Goal: Entertainment & Leisure: Consume media (video, audio)

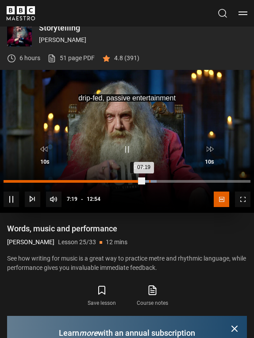
click at [149, 180] on div "07:36" at bounding box center [149, 181] width 1 height 3
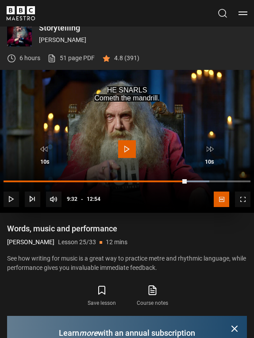
drag, startPoint x: 144, startPoint y: 180, endPoint x: 186, endPoint y: 184, distance: 42.2
click at [186, 184] on div "10s Skip Back 10 seconds Play 10s Skip Forward 10 seconds Loaded : 83.32% 09:35…" at bounding box center [127, 173] width 254 height 77
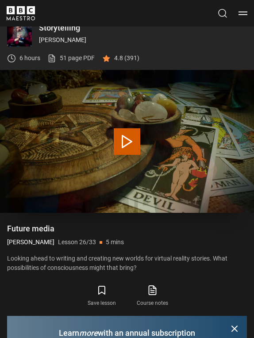
click at [131, 140] on button "Play Lesson Future media" at bounding box center [127, 141] width 27 height 27
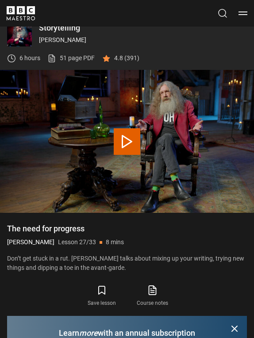
click at [125, 142] on button "Play Lesson The need for progress" at bounding box center [127, 141] width 27 height 27
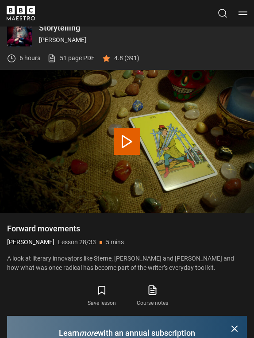
click at [133, 143] on button "Play Lesson Forward movements" at bounding box center [127, 141] width 27 height 27
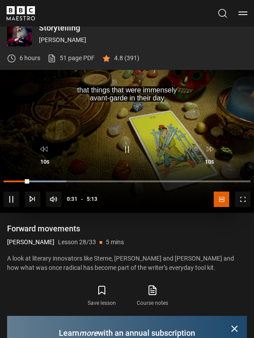
click at [80, 121] on video "Video Player" at bounding box center [127, 141] width 254 height 143
click at [119, 126] on video "Video Player" at bounding box center [127, 141] width 254 height 143
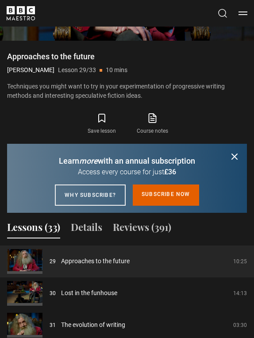
scroll to position [451, 0]
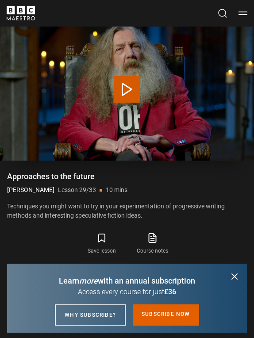
click at [124, 83] on button "Play Lesson Approaches to the future" at bounding box center [127, 89] width 27 height 27
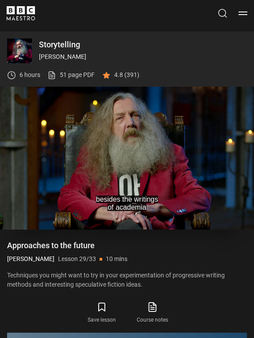
scroll to position [387, 0]
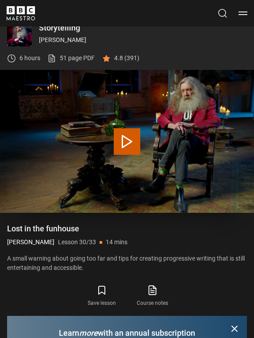
click at [126, 144] on button "Play Lesson Lost in the funhouse" at bounding box center [127, 141] width 27 height 27
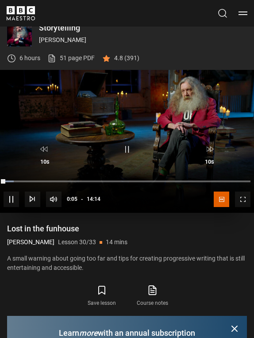
click at [139, 101] on video "Video Player" at bounding box center [127, 141] width 254 height 143
